Goal: Task Accomplishment & Management: Manage account settings

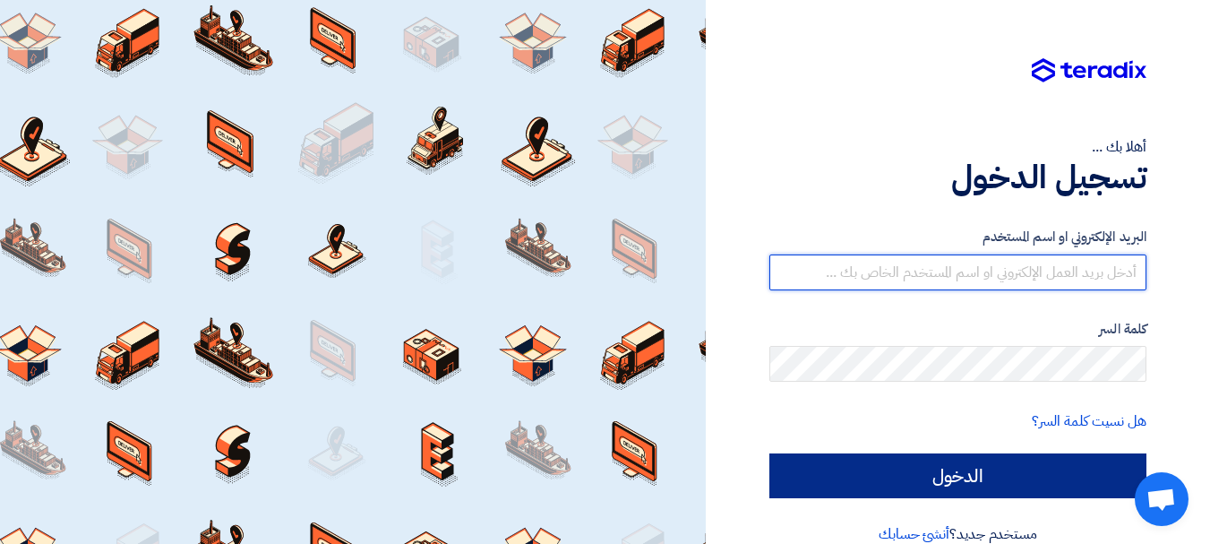
type input "[EMAIL_ADDRESS][DOMAIN_NAME]"
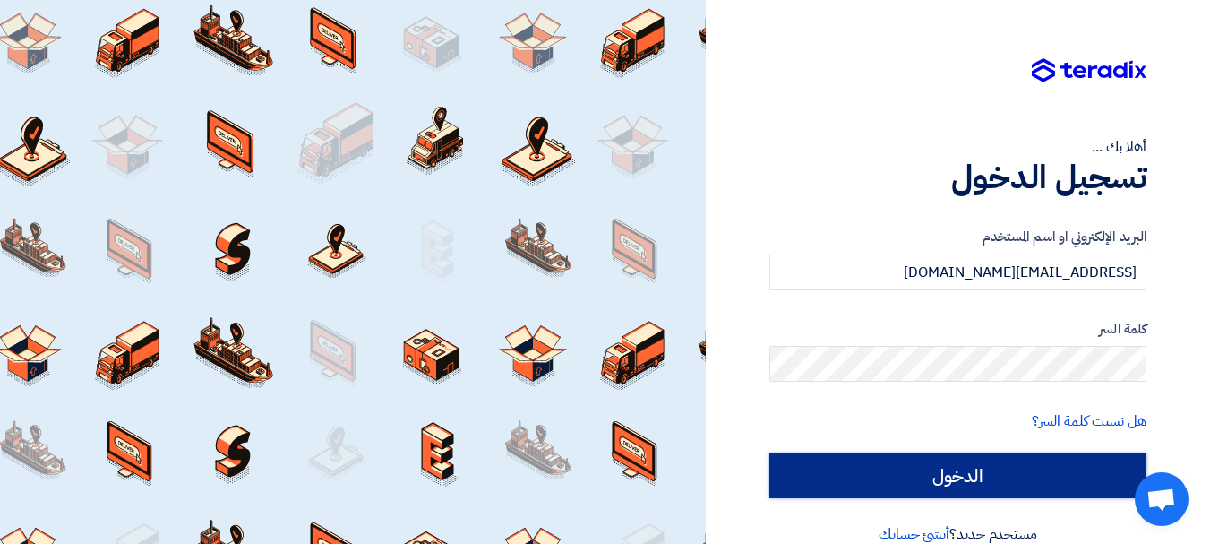
click at [897, 469] on input "الدخول" at bounding box center [957, 475] width 377 height 45
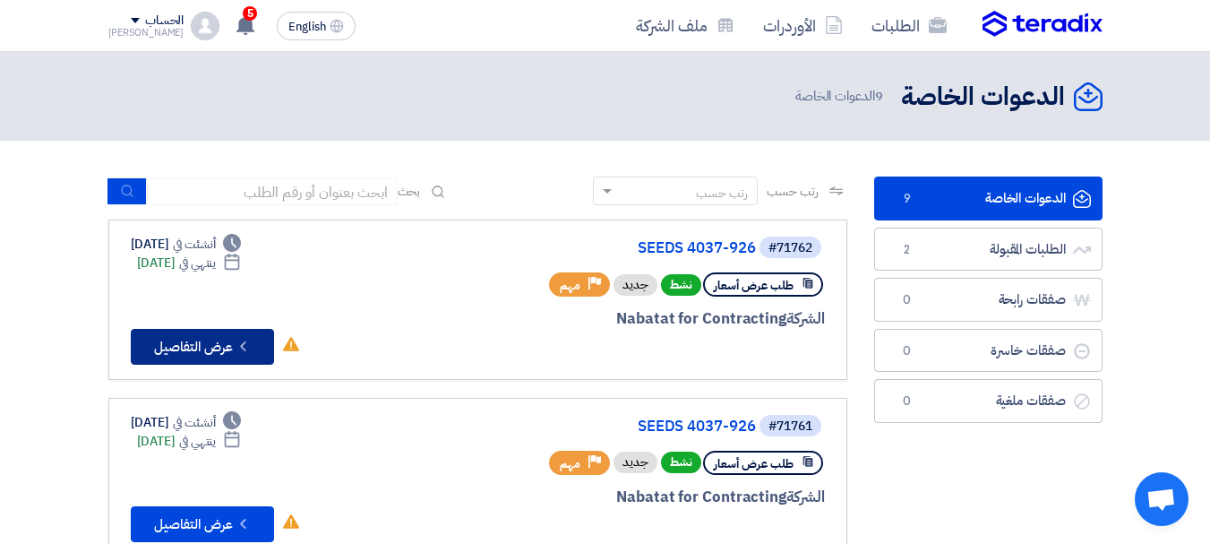
click at [199, 354] on button "Check details عرض التفاصيل" at bounding box center [202, 347] width 143 height 36
click at [145, 16] on div "الحساب" at bounding box center [164, 20] width 39 height 15
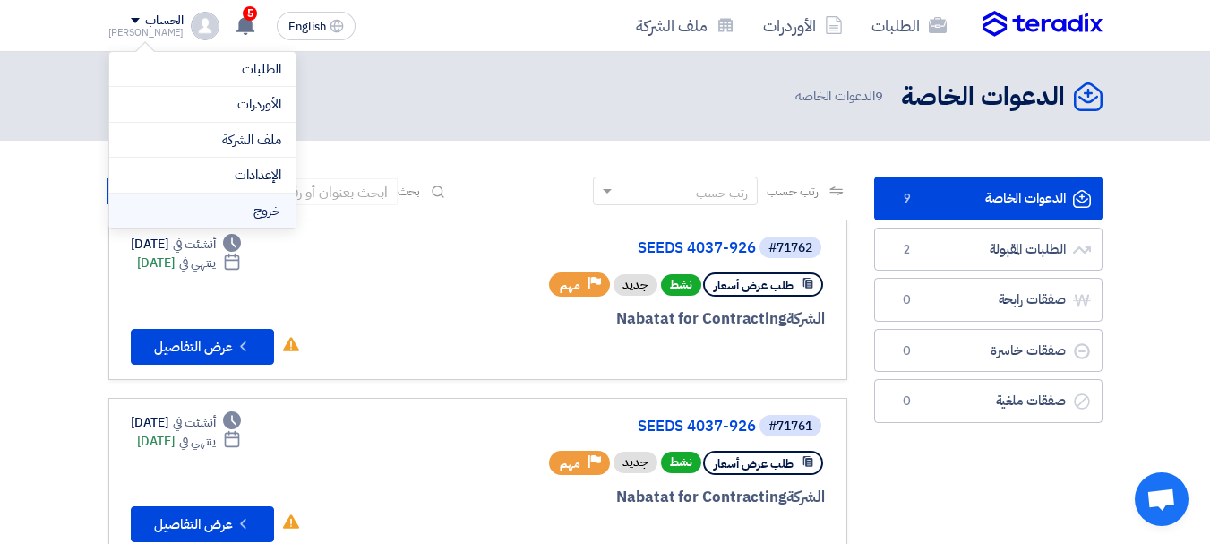
click at [236, 213] on li "خروج" at bounding box center [202, 210] width 186 height 35
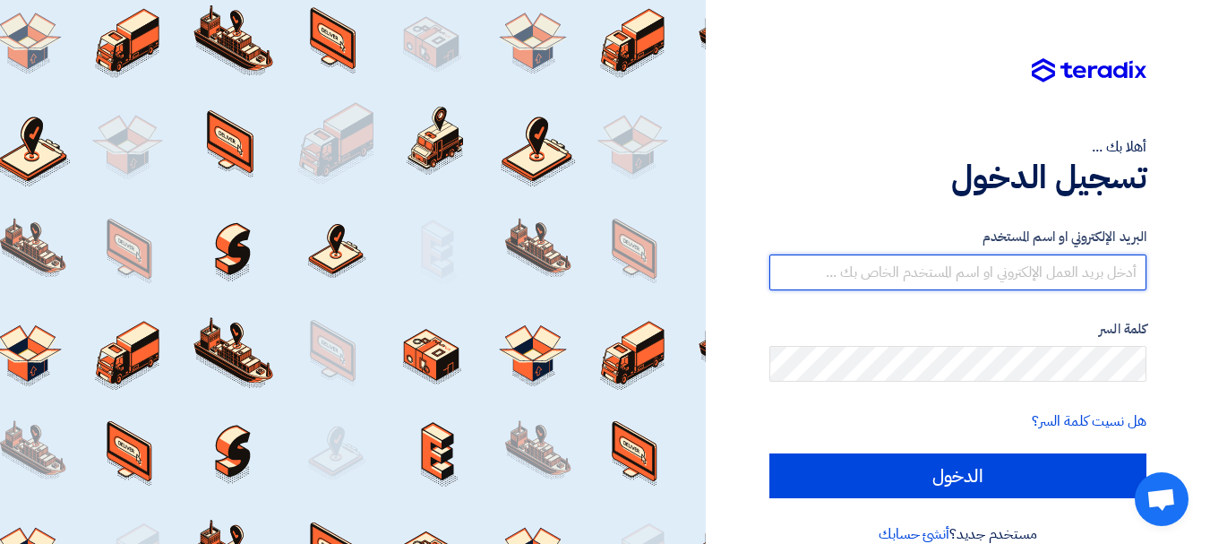
type input "[EMAIL_ADDRESS][DOMAIN_NAME]"
